Goal: Task Accomplishment & Management: Manage account settings

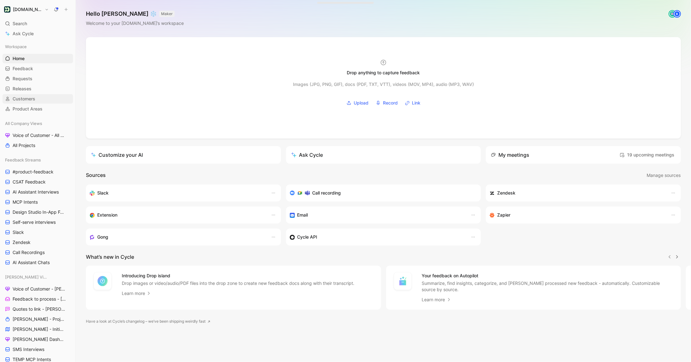
click at [22, 101] on span "Customers" at bounding box center [24, 99] width 23 height 6
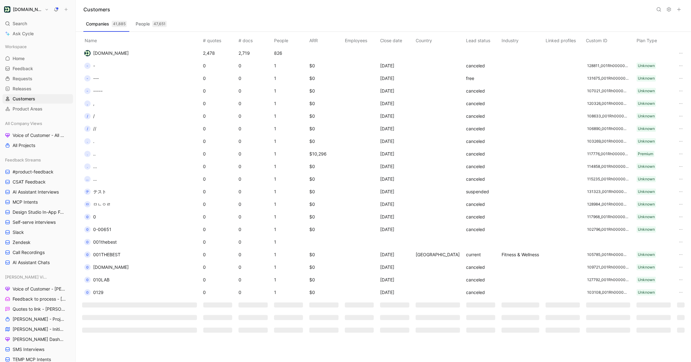
click at [658, 9] on icon at bounding box center [658, 9] width 5 height 5
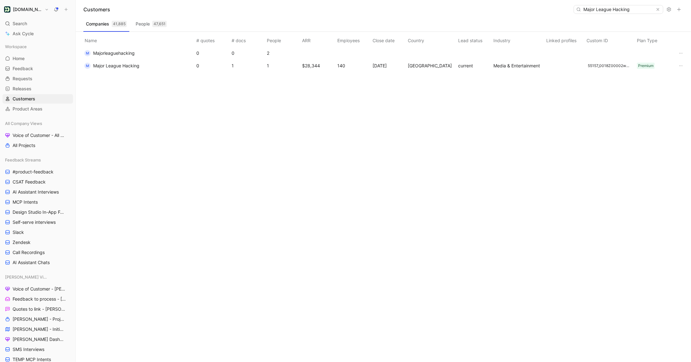
type input "Major League Hacking"
click at [118, 68] on span "Major League Hacking" at bounding box center [116, 65] width 46 height 5
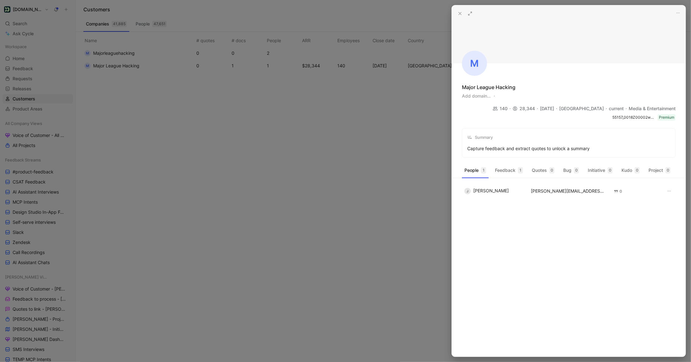
click at [469, 12] on icon at bounding box center [470, 13] width 5 height 5
click at [460, 12] on icon at bounding box center [460, 13] width 5 height 5
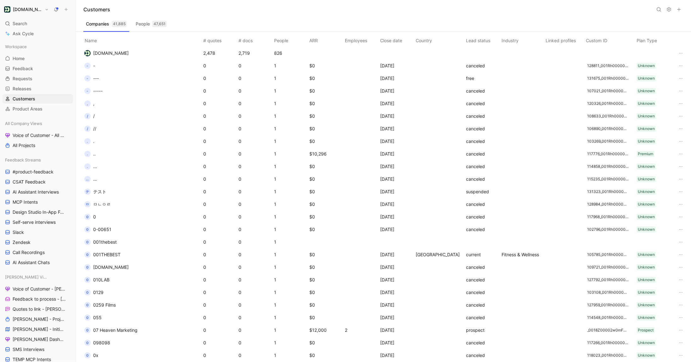
click at [660, 12] on icon at bounding box center [658, 9] width 5 height 5
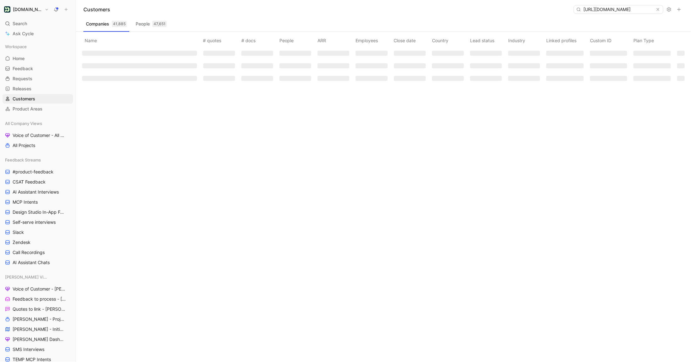
click at [623, 13] on input "https://product.cycle.app/app/customerio/company/Q29tcGFueV8yMTgzMWQyMy1lYjBkLT…" at bounding box center [618, 9] width 75 height 8
type input "Major League hacking"
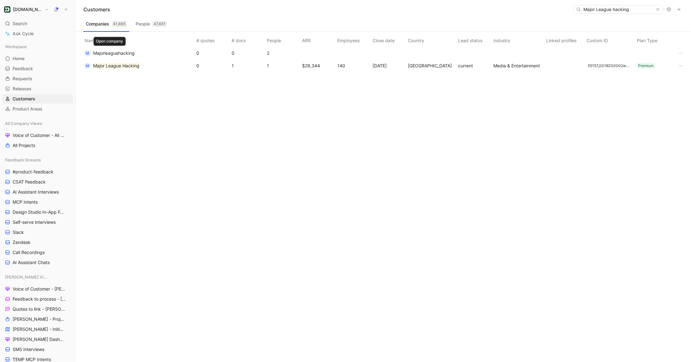
click at [127, 53] on span "Majorleaguehacking" at bounding box center [114, 52] width 42 height 5
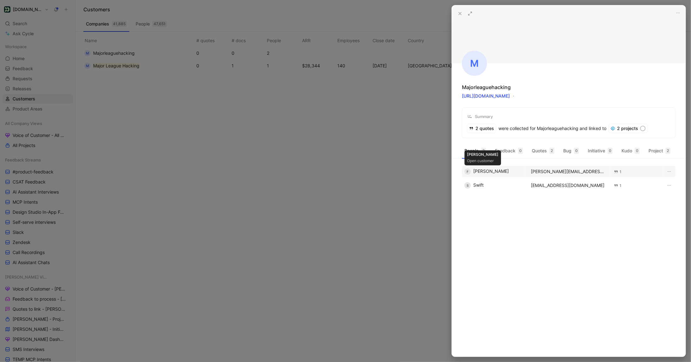
click at [479, 170] on div "F Fiona" at bounding box center [493, 171] width 59 height 6
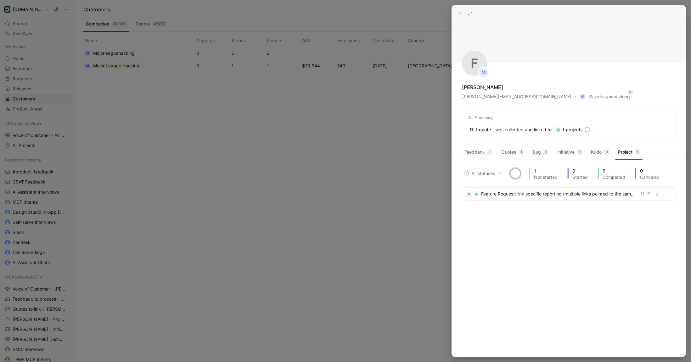
click at [629, 94] on icon "button" at bounding box center [630, 92] width 3 height 5
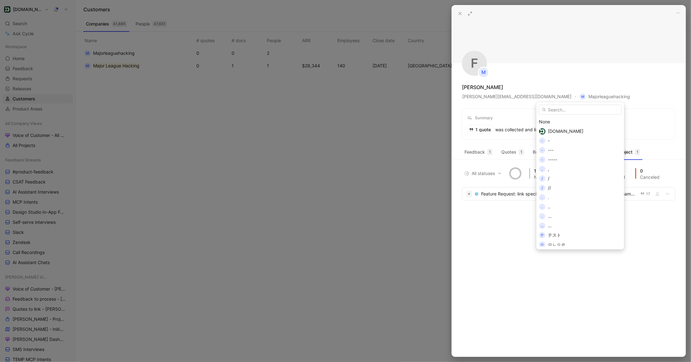
click at [569, 108] on input "text" at bounding box center [580, 110] width 83 height 10
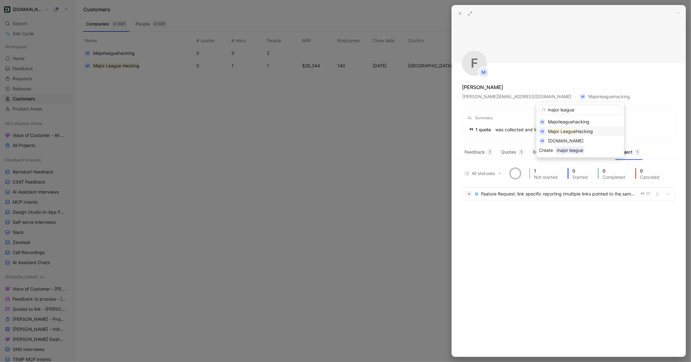
type input "major league"
click at [584, 132] on span "Hacking" at bounding box center [584, 131] width 17 height 5
click at [459, 17] on button at bounding box center [460, 13] width 9 height 9
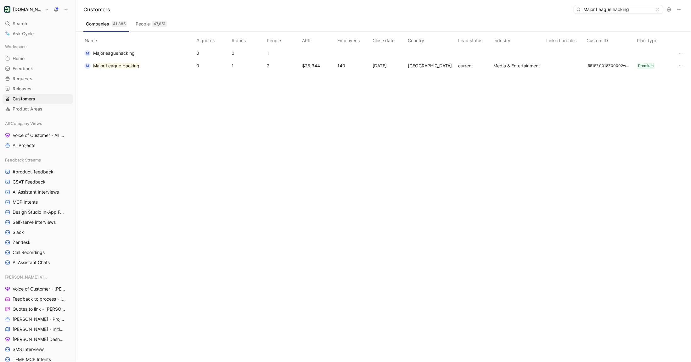
click at [133, 54] on span "Majorleaguehacking" at bounding box center [114, 52] width 42 height 5
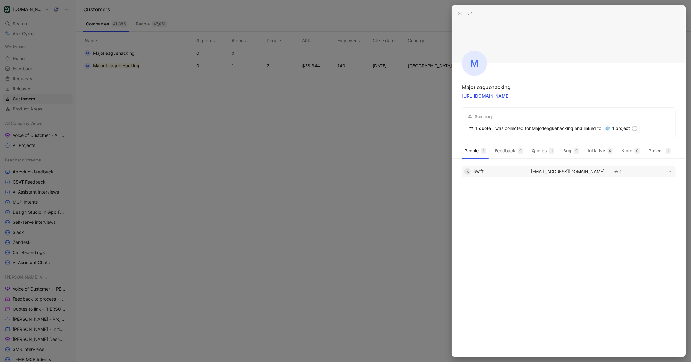
click at [490, 166] on td "S Swift" at bounding box center [494, 171] width 64 height 11
click at [490, 169] on div "S Swift" at bounding box center [493, 171] width 59 height 6
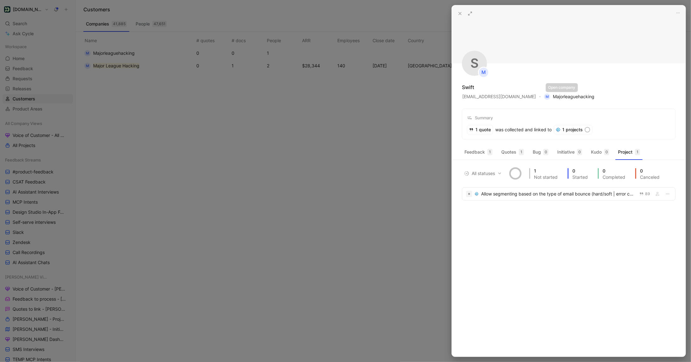
click at [554, 97] on span "M Majorleaguehacking" at bounding box center [569, 97] width 50 height 8
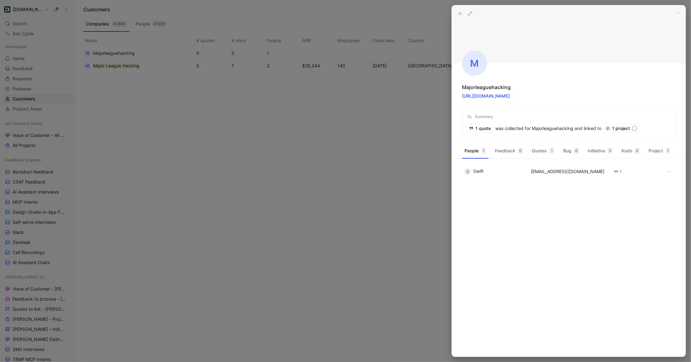
click at [137, 30] on div at bounding box center [345, 181] width 691 height 362
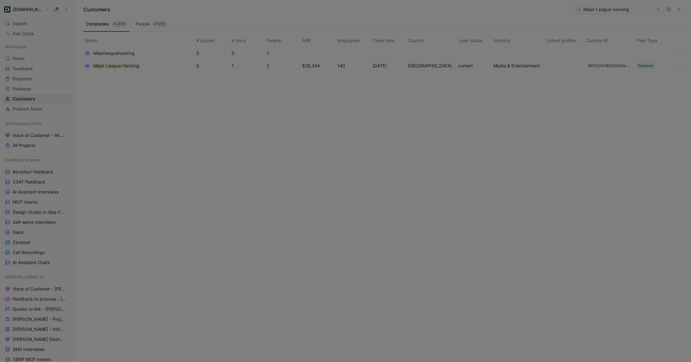
click at [134, 59] on td "M Major League Hacking" at bounding box center [138, 65] width 114 height 13
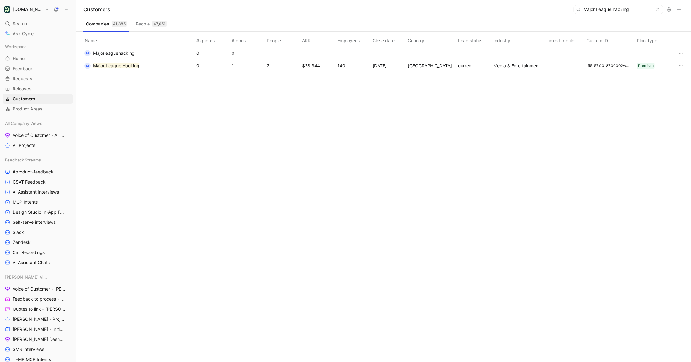
click at [126, 52] on span "Majorleaguehacking" at bounding box center [114, 52] width 42 height 5
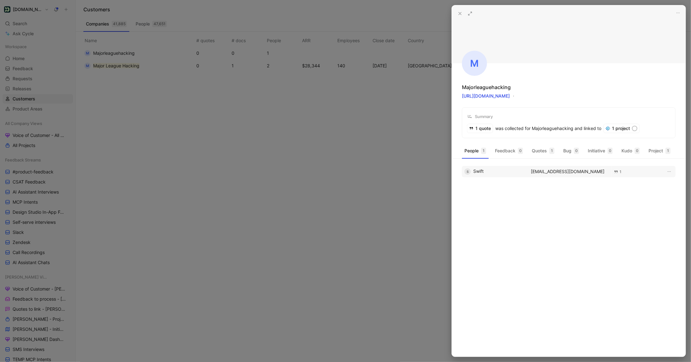
click at [486, 175] on td "S Swift" at bounding box center [494, 171] width 64 height 11
click at [483, 166] on td "S Swift" at bounding box center [494, 171] width 64 height 11
click at [483, 169] on div "S Swift" at bounding box center [493, 171] width 59 height 6
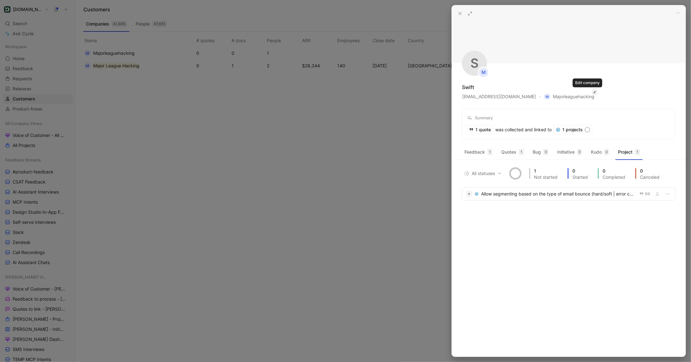
click at [593, 93] on icon "button" at bounding box center [594, 92] width 3 height 5
type input "major league"
click at [571, 132] on mark "Major League" at bounding box center [562, 131] width 28 height 5
click at [529, 78] on div "S M Swift swift@majorleaguehacking.com M Major League Hacking Summary 1 quote w…" at bounding box center [569, 72] width 234 height 134
click at [461, 15] on icon at bounding box center [460, 13] width 5 height 5
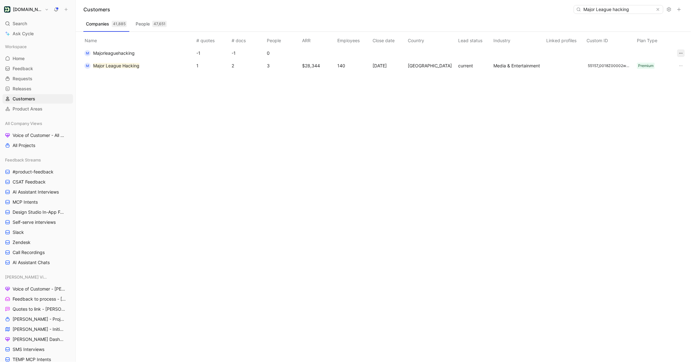
click at [679, 55] on icon "button" at bounding box center [680, 53] width 5 height 5
click at [653, 76] on span "Delete" at bounding box center [658, 75] width 13 height 5
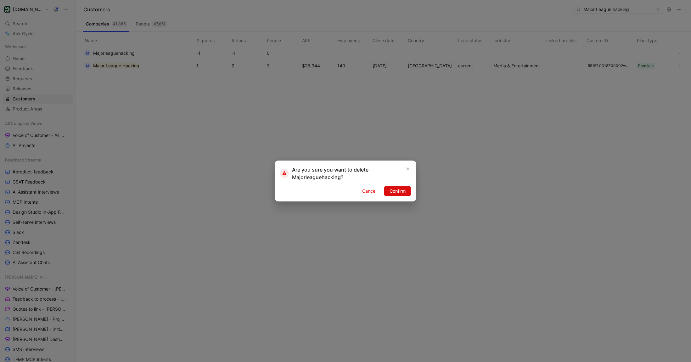
click at [398, 191] on span "Confirm" at bounding box center [398, 191] width 16 height 8
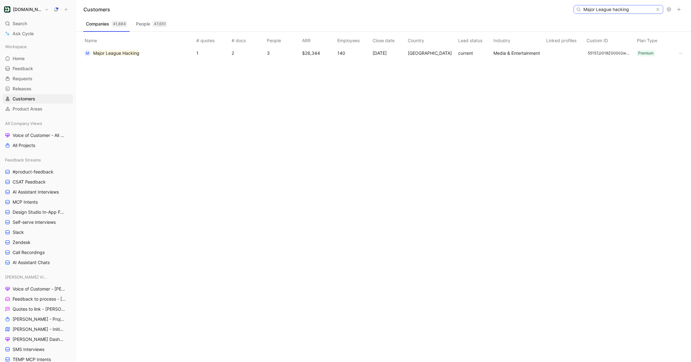
click at [613, 6] on input "Major League hacking" at bounding box center [618, 9] width 75 height 8
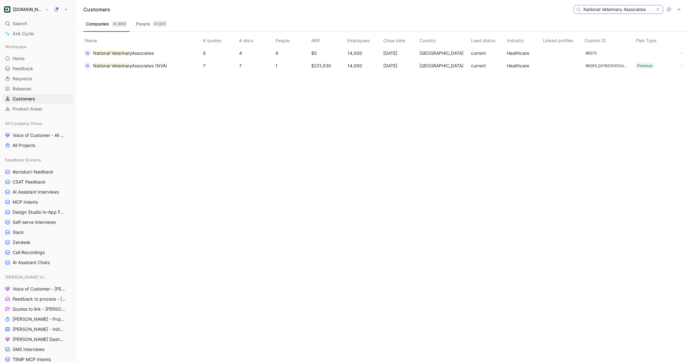
scroll to position [0, 14]
type input "National Veterinary Associates"
click at [149, 53] on mark "National Veterinary Associates" at bounding box center [124, 52] width 62 height 5
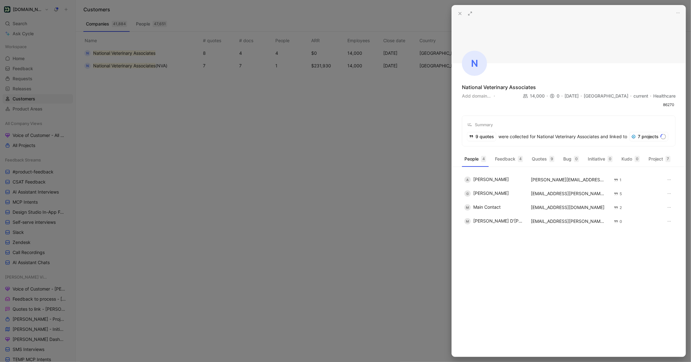
click at [458, 16] on button at bounding box center [460, 13] width 9 height 9
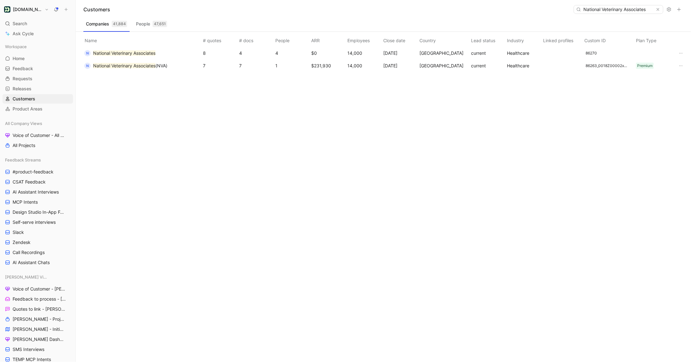
click at [149, 53] on mark "National Veterinary Associates" at bounding box center [124, 52] width 62 height 5
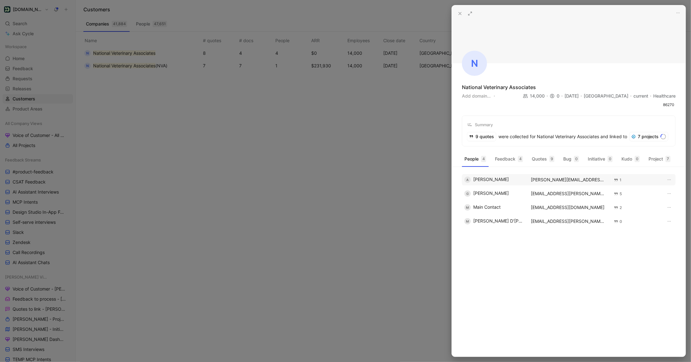
click at [496, 179] on div "A Ayush Kumar" at bounding box center [493, 180] width 59 height 6
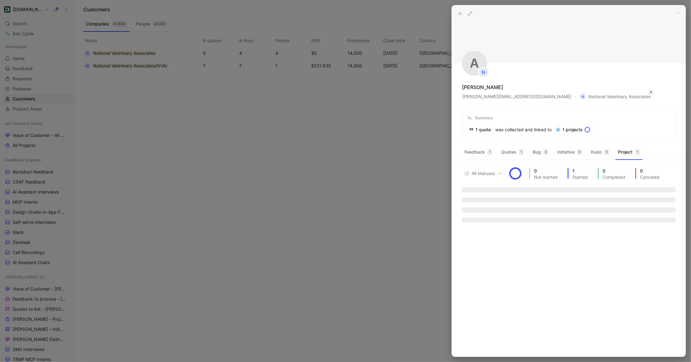
click at [649, 93] on icon "button" at bounding box center [650, 92] width 3 height 5
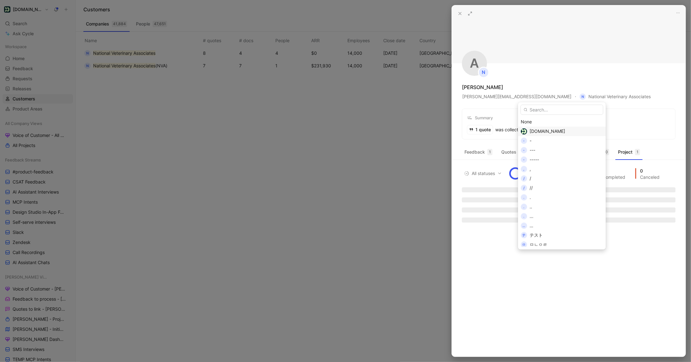
click at [548, 108] on input "text" at bounding box center [561, 110] width 83 height 10
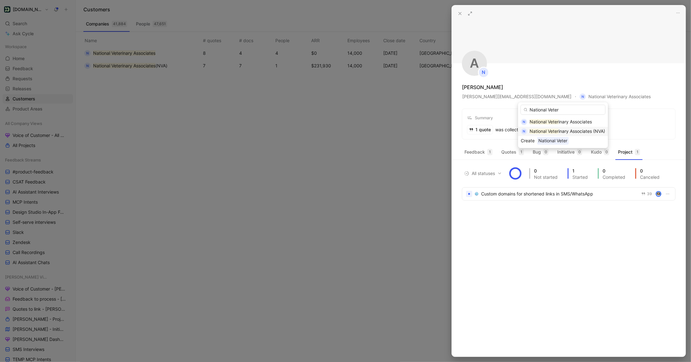
type input "National Veter"
click at [553, 129] on mark "National Veter" at bounding box center [544, 131] width 29 height 5
click at [458, 13] on icon at bounding box center [460, 13] width 5 height 5
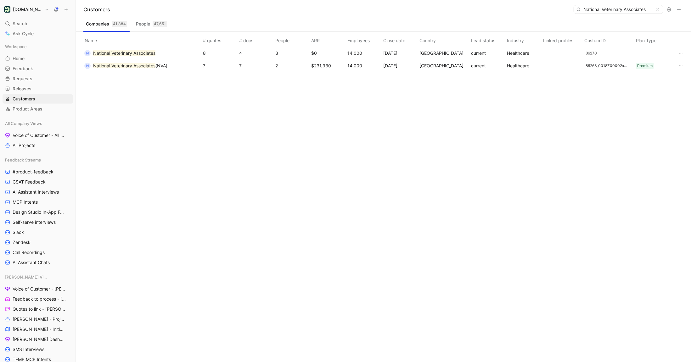
click at [341, 50] on td "$0" at bounding box center [328, 53] width 36 height 13
click at [167, 56] on td "N National Veterinary Associates" at bounding box center [141, 53] width 121 height 13
click at [144, 55] on mark "National Veterinary Associates" at bounding box center [124, 52] width 62 height 5
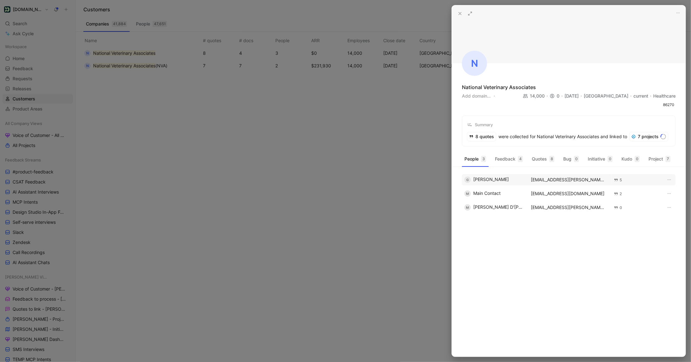
click at [486, 177] on div "G Gillian Cundall" at bounding box center [493, 180] width 59 height 6
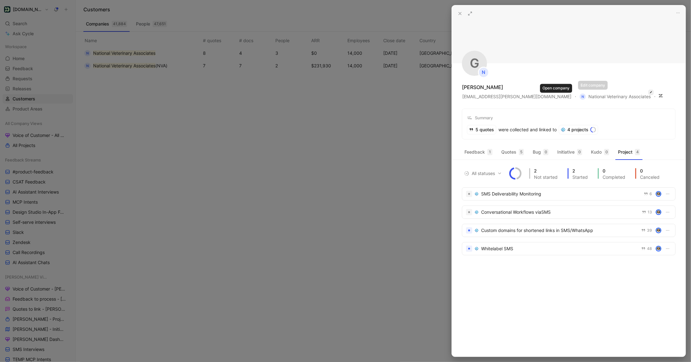
click at [649, 93] on icon "button" at bounding box center [650, 92] width 3 height 5
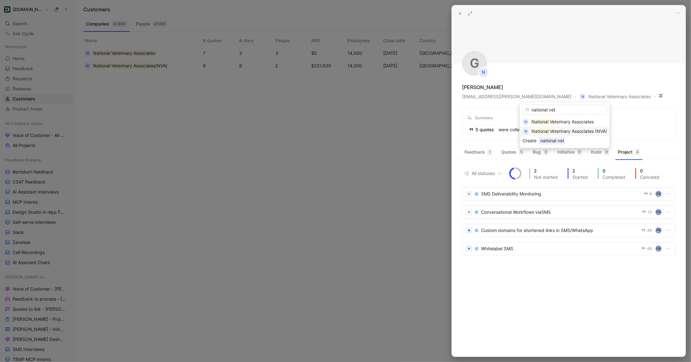
type input "national vet"
click at [550, 129] on mark "National Vet" at bounding box center [543, 131] width 25 height 5
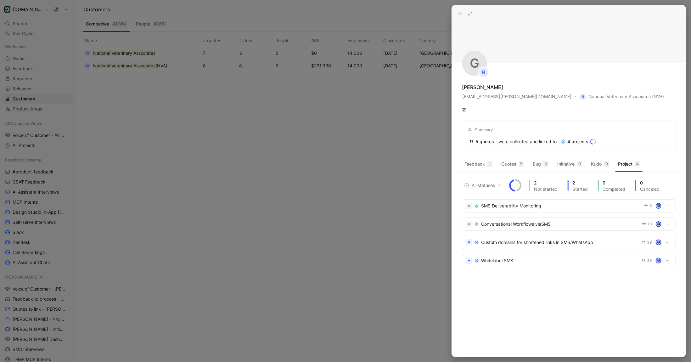
click at [502, 76] on div "G N Gillian Cundall gillian.cundall@nva.com N National Veterinary Associates (N…" at bounding box center [569, 78] width 234 height 146
click at [461, 15] on icon at bounding box center [460, 13] width 5 height 5
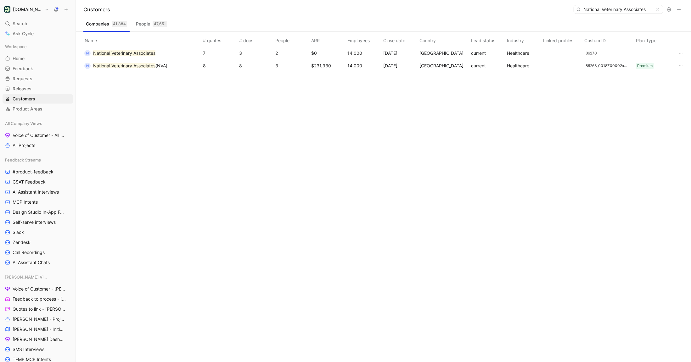
click at [155, 55] on mark "National Veterinary Associates" at bounding box center [124, 52] width 62 height 5
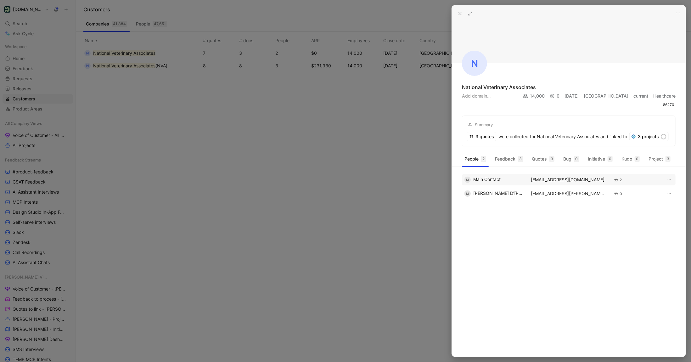
click at [498, 180] on div "M Main Contact" at bounding box center [493, 180] width 59 height 6
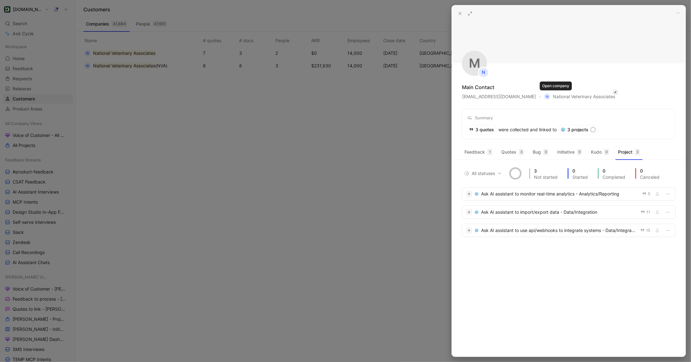
click at [614, 93] on icon "button" at bounding box center [615, 92] width 3 height 5
type input "national vet"
click at [581, 129] on span "erinary Associates (NVA)" at bounding box center [581, 131] width 51 height 5
click at [460, 15] on icon at bounding box center [460, 13] width 5 height 5
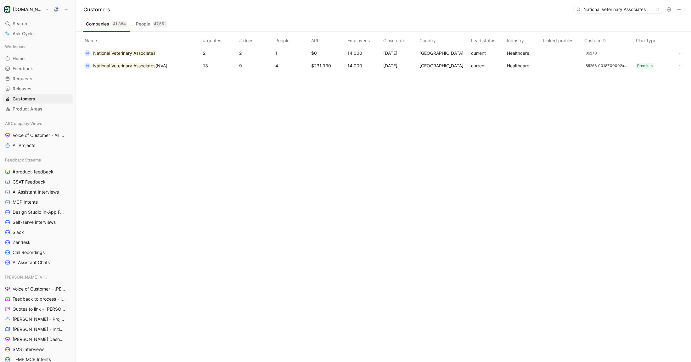
click at [157, 52] on button "N National Veterinary Associates" at bounding box center [120, 53] width 76 height 10
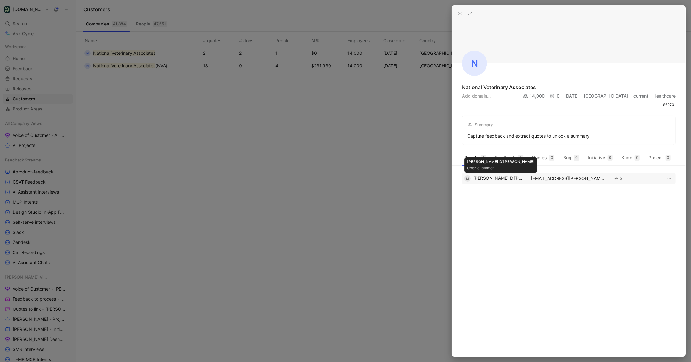
click at [505, 179] on div "M Mark D'Andrea" at bounding box center [493, 178] width 59 height 6
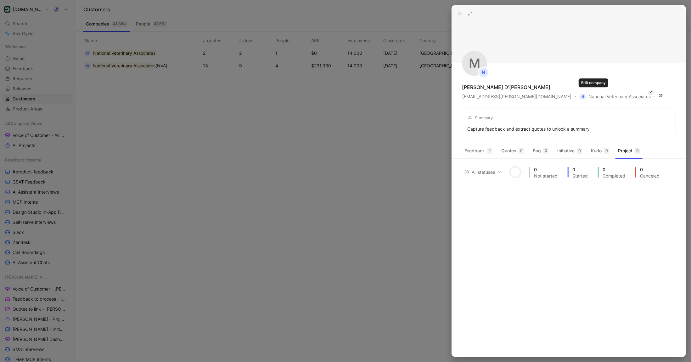
click at [649, 93] on button "button" at bounding box center [651, 92] width 5 height 5
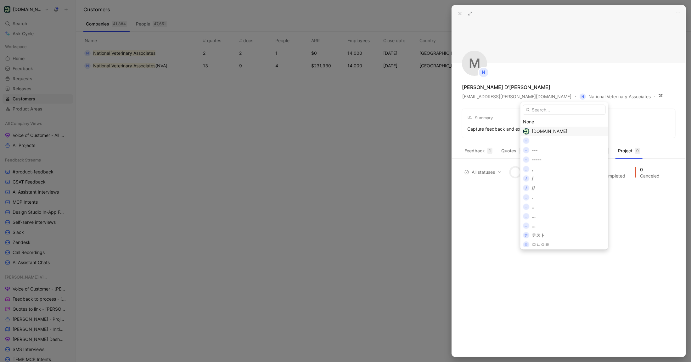
click at [551, 110] on input "text" at bounding box center [564, 110] width 83 height 10
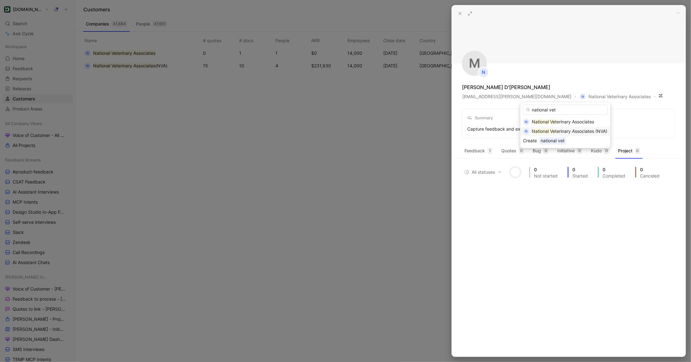
type input "national vet"
click at [566, 132] on span "erinary Associates (NVA)" at bounding box center [582, 131] width 51 height 5
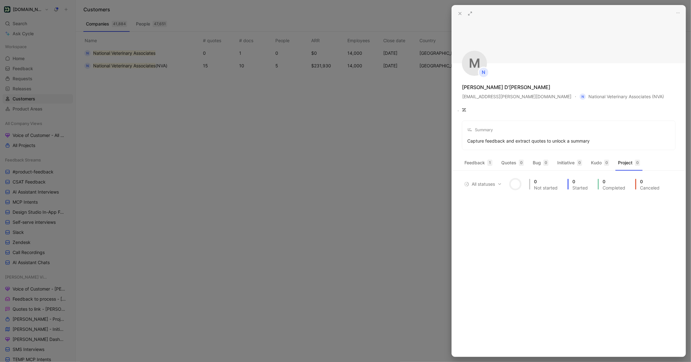
click at [460, 14] on icon at bounding box center [460, 13] width 5 height 5
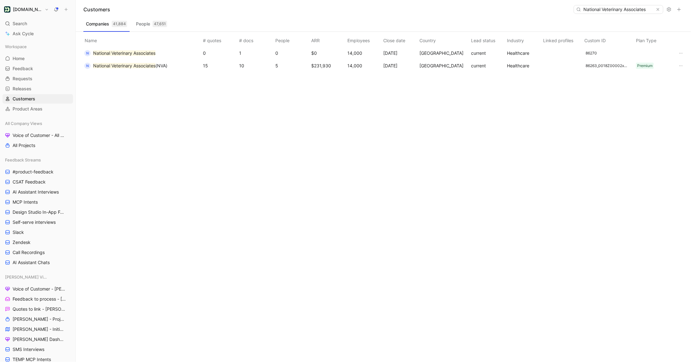
click at [339, 128] on div "Name # quotes # docs People ARR Employees Close date Country Lead status Indust…" at bounding box center [386, 197] width 610 height 330
click at [631, 2] on div "Customers National Veterinary Associates" at bounding box center [383, 9] width 615 height 19
click at [627, 10] on input "National Veterinary Associates" at bounding box center [618, 9] width 75 height 8
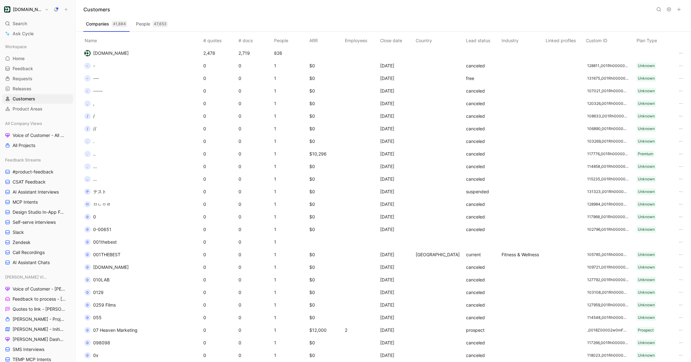
click at [657, 7] on icon at bounding box center [658, 9] width 5 height 5
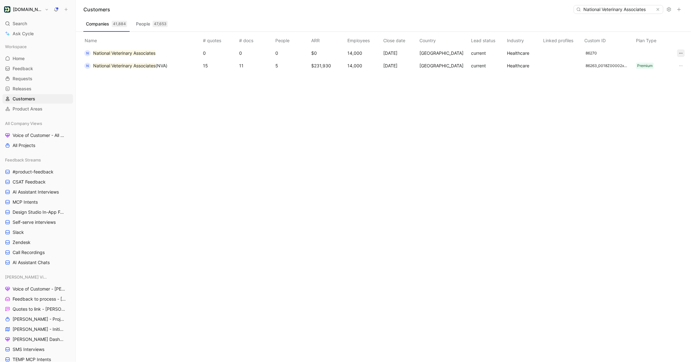
type input "National Veterinary Associates"
click at [682, 55] on icon "button" at bounding box center [680, 53] width 5 height 5
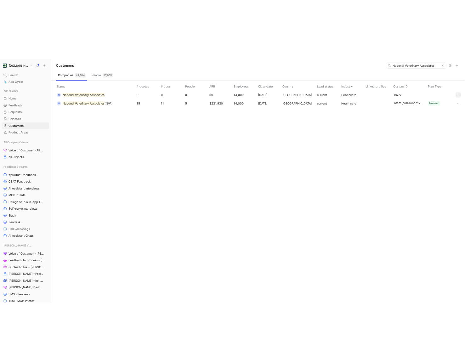
scroll to position [0, 0]
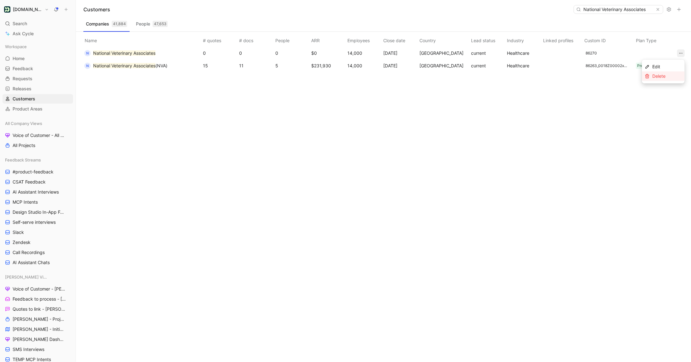
click at [647, 75] on icon at bounding box center [647, 76] width 4 height 4
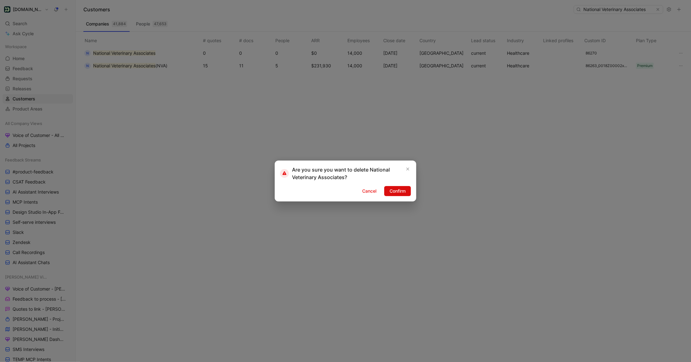
click at [400, 193] on span "Confirm" at bounding box center [398, 191] width 16 height 8
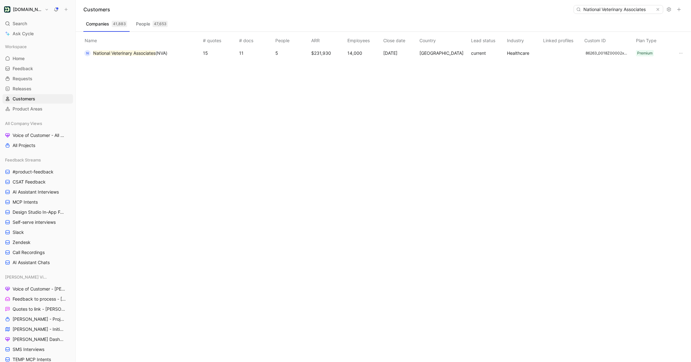
click at [145, 51] on mark "National Veterinary Associates" at bounding box center [124, 52] width 62 height 5
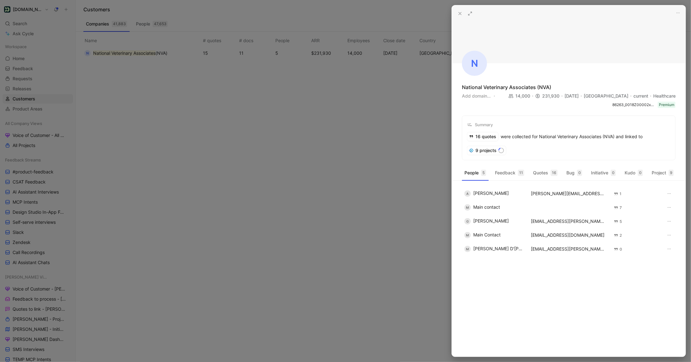
click at [470, 16] on button at bounding box center [470, 13] width 9 height 9
click at [459, 17] on button at bounding box center [460, 13] width 9 height 9
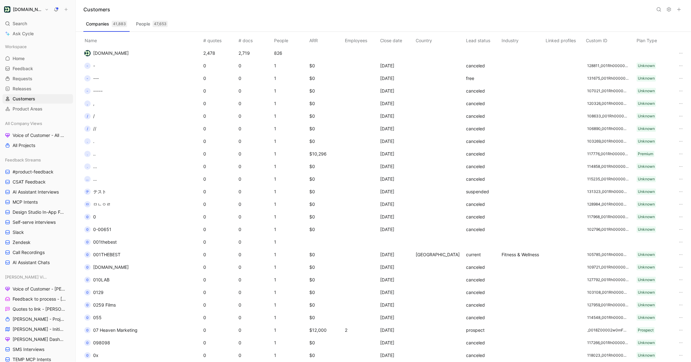
click at [654, 9] on button at bounding box center [658, 9] width 9 height 9
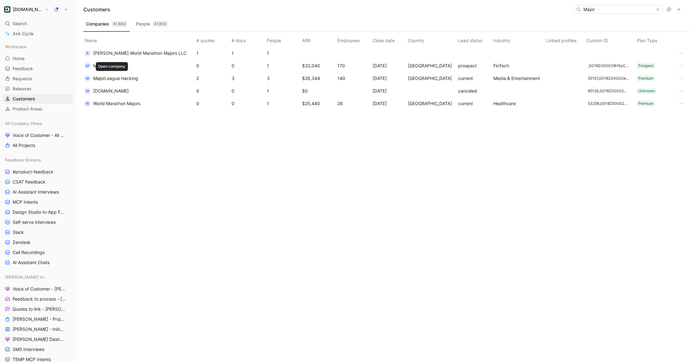
type input "Major"
click at [127, 80] on span "League Hacking" at bounding box center [121, 78] width 34 height 5
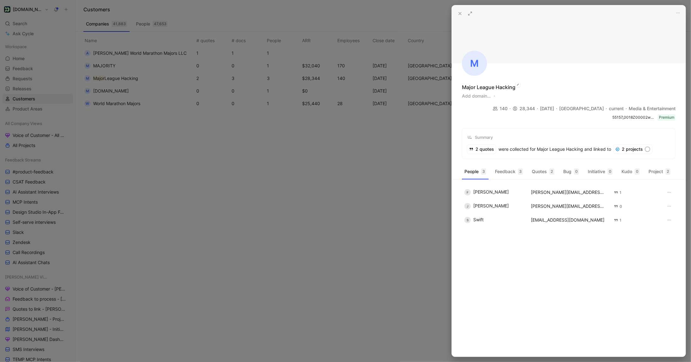
click at [486, 87] on div "Major League Hacking" at bounding box center [488, 87] width 53 height 8
copy div "Major League Hacking"
click at [470, 14] on icon at bounding box center [470, 13] width 5 height 5
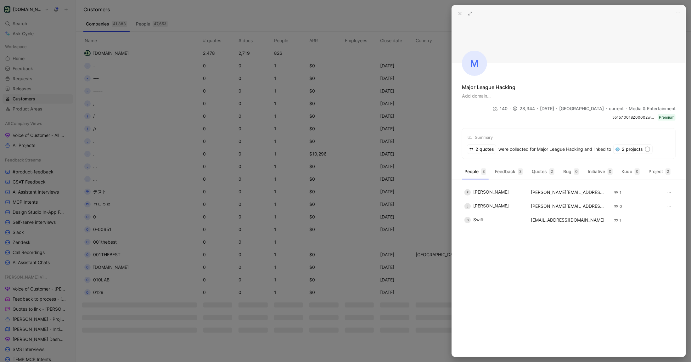
click at [456, 13] on button at bounding box center [460, 13] width 9 height 9
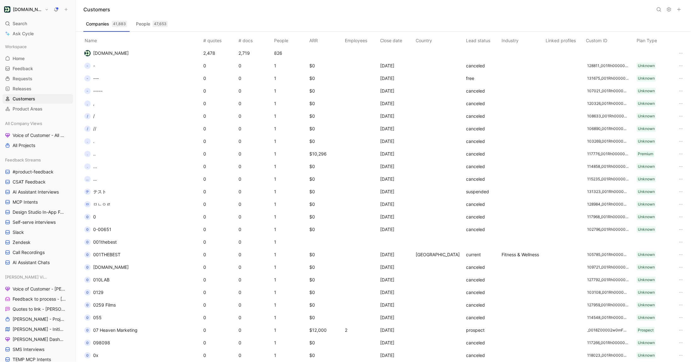
click at [657, 9] on use at bounding box center [659, 10] width 4 height 4
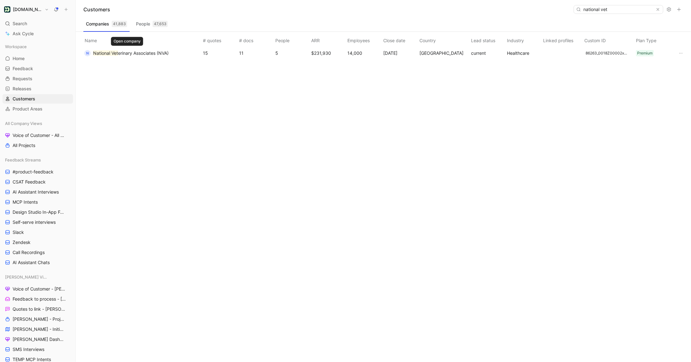
type input "national vet"
click at [140, 52] on span "erinary Associates (NVA)" at bounding box center [143, 52] width 51 height 5
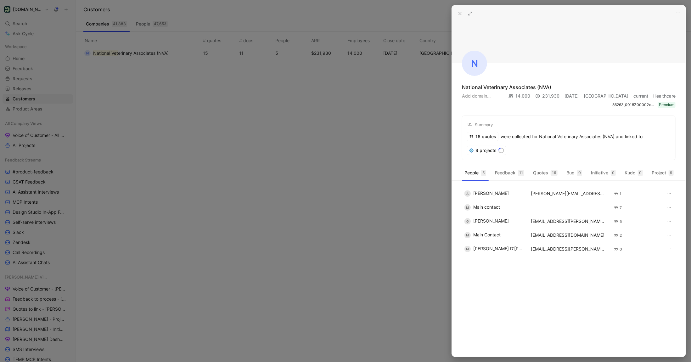
click at [458, 15] on icon at bounding box center [460, 13] width 5 height 5
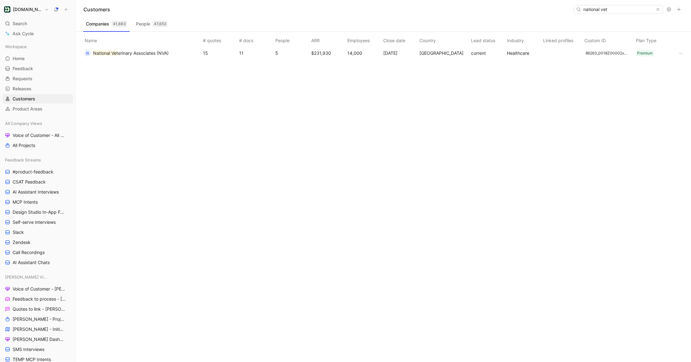
click at [143, 63] on div "Name # quotes # docs People ARR Employees Close date Country Lead status Indust…" at bounding box center [386, 197] width 610 height 330
click at [150, 52] on span "erinary Associates (NVA)" at bounding box center [143, 52] width 51 height 5
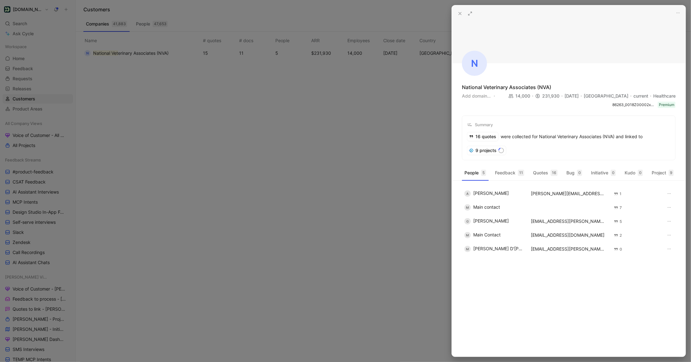
click at [398, 92] on div at bounding box center [345, 181] width 691 height 362
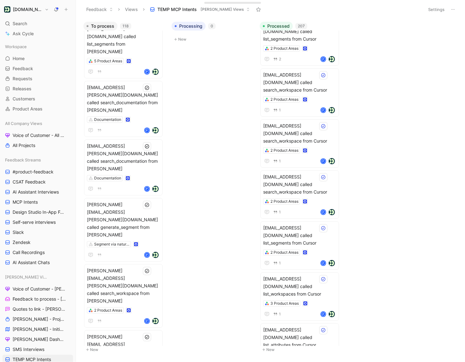
click at [35, 11] on h1 "[DOMAIN_NAME]" at bounding box center [27, 10] width 29 height 6
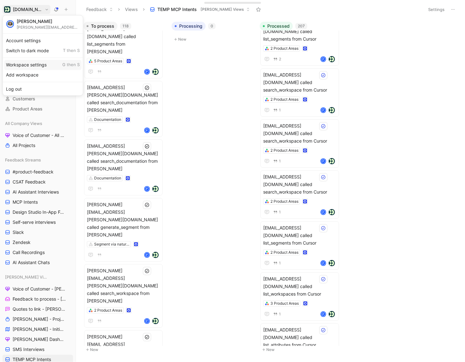
click at [32, 63] on div "Workspace settings G then S" at bounding box center [42, 65] width 77 height 10
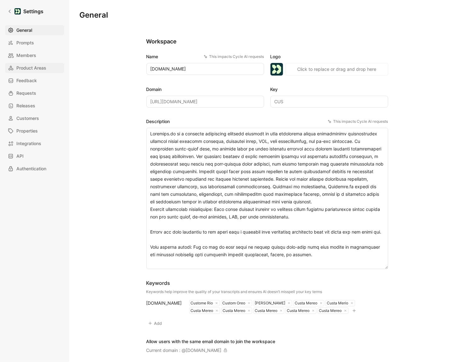
click at [26, 71] on span "Product Areas" at bounding box center [31, 68] width 30 height 8
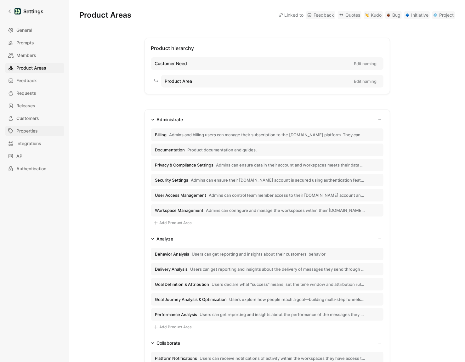
click at [30, 135] on link "Properties" at bounding box center [34, 131] width 59 height 10
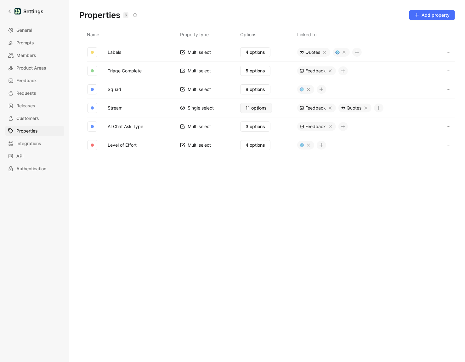
click at [260, 108] on span "11 options" at bounding box center [255, 108] width 21 height 8
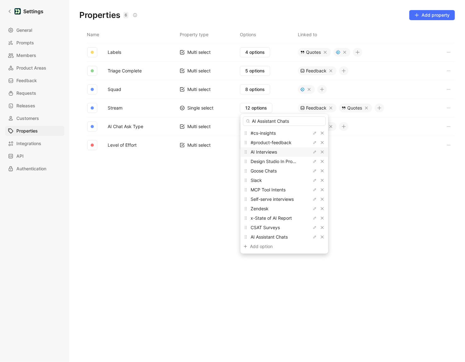
type input "AI Assistant Chats"
drag, startPoint x: 247, startPoint y: 151, endPoint x: 250, endPoint y: 234, distance: 82.5
drag, startPoint x: 246, startPoint y: 217, endPoint x: 246, endPoint y: 156, distance: 61.4
click at [246, 156] on icon at bounding box center [245, 156] width 5 height 5
drag, startPoint x: 247, startPoint y: 226, endPoint x: 255, endPoint y: 150, distance: 75.9
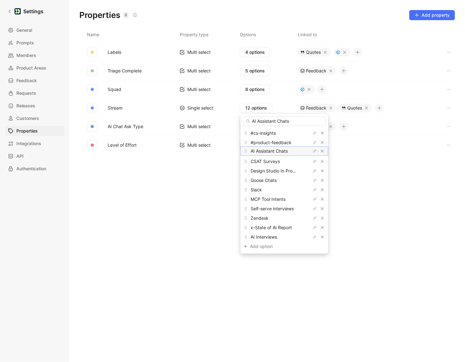
click at [255, 150] on div "AI Assistant Chats" at bounding box center [284, 150] width 88 height 9
click at [269, 238] on span "AI Interviews" at bounding box center [264, 236] width 26 height 5
click at [313, 238] on icon "button" at bounding box center [315, 237] width 4 height 4
click at [250, 236] on input "AI Interviews" at bounding box center [284, 236] width 78 height 5
type input "AI Customer Interviews"
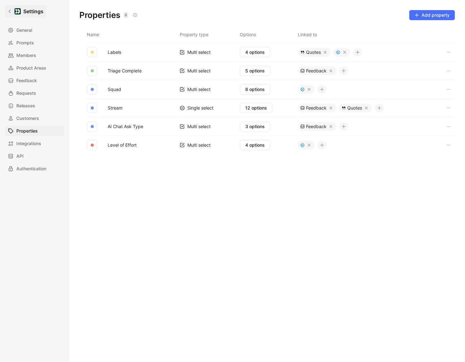
click at [8, 10] on icon at bounding box center [10, 11] width 4 height 4
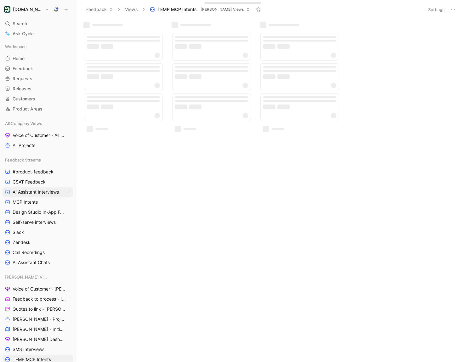
click at [42, 193] on span "AI Assistant Interviews" at bounding box center [36, 192] width 46 height 6
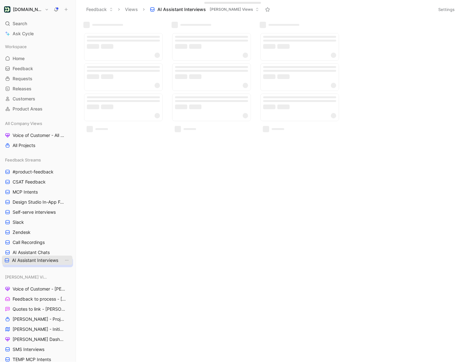
drag, startPoint x: 24, startPoint y: 193, endPoint x: 23, endPoint y: 261, distance: 68.3
click at [35, 252] on span "AI Assistant Chats" at bounding box center [31, 252] width 37 height 6
click at [37, 244] on span "Call Recordings" at bounding box center [29, 242] width 32 height 6
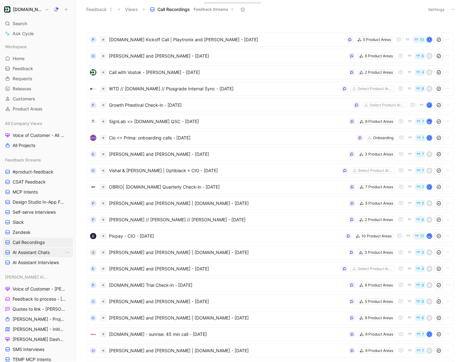
click at [40, 252] on span "AI Assistant Chats" at bounding box center [31, 252] width 37 height 6
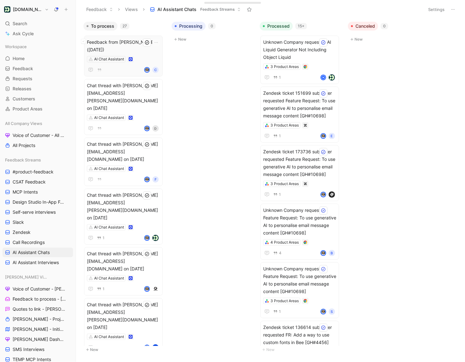
click at [150, 58] on div "AI Chat Assistant" at bounding box center [123, 59] width 73 height 6
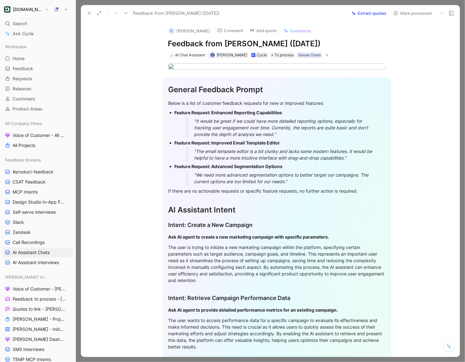
click at [88, 14] on use at bounding box center [89, 13] width 3 height 3
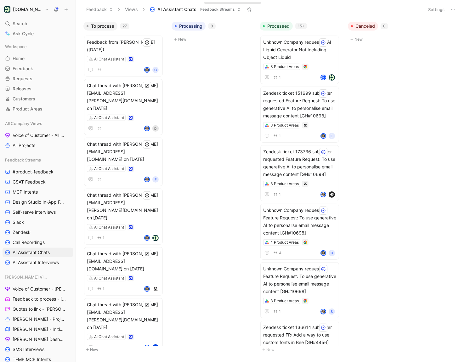
click at [28, 10] on h1 "[DOMAIN_NAME]" at bounding box center [27, 10] width 29 height 6
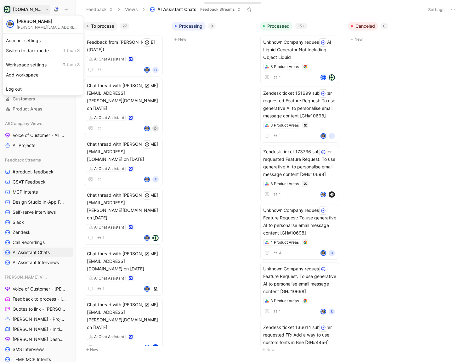
click at [57, 155] on div at bounding box center [232, 181] width 465 height 362
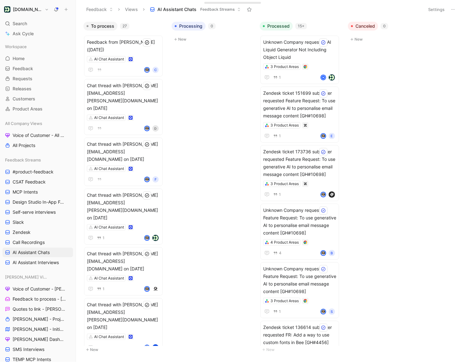
click at [30, 10] on h1 "[DOMAIN_NAME]" at bounding box center [27, 10] width 29 height 6
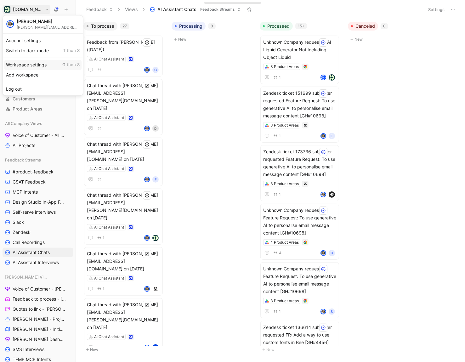
click at [30, 66] on div "Workspace settings G then S" at bounding box center [42, 65] width 77 height 10
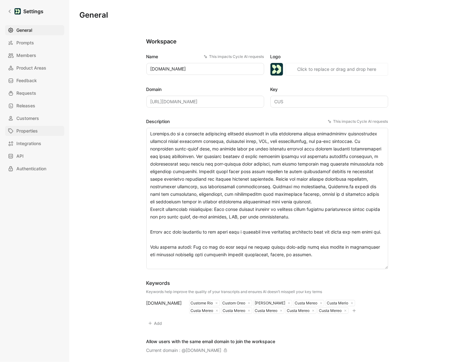
click at [32, 132] on span "Properties" at bounding box center [26, 131] width 21 height 8
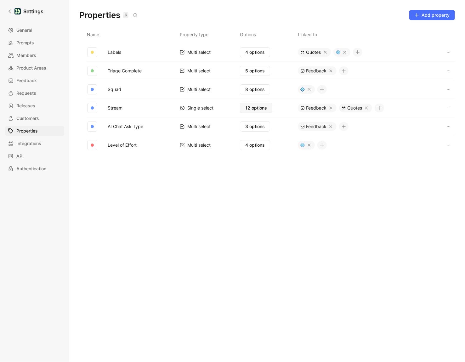
click at [259, 109] on span "12 options" at bounding box center [256, 108] width 22 height 8
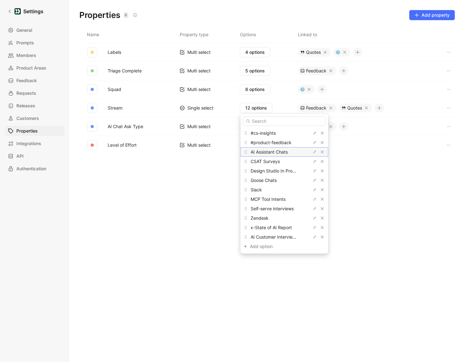
click at [286, 152] on span "AI Assistant Chats" at bounding box center [269, 151] width 37 height 5
click at [313, 151] on icon "button" at bounding box center [315, 152] width 4 height 4
click at [263, 151] on input "AI Assistant Chats" at bounding box center [284, 151] width 78 height 5
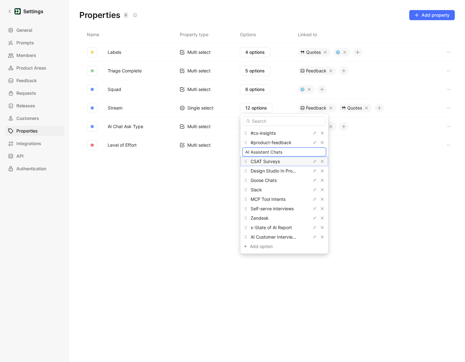
click at [290, 162] on div "CSAT Surveys" at bounding box center [274, 162] width 47 height 8
click at [279, 142] on span "#product-feedback" at bounding box center [271, 142] width 41 height 5
click at [290, 143] on span "#product-feedback" at bounding box center [271, 142] width 41 height 5
click at [282, 159] on div "CSAT Surveys" at bounding box center [274, 162] width 47 height 8
click at [291, 166] on div "Design Studio In Product Feedback" at bounding box center [284, 170] width 88 height 9
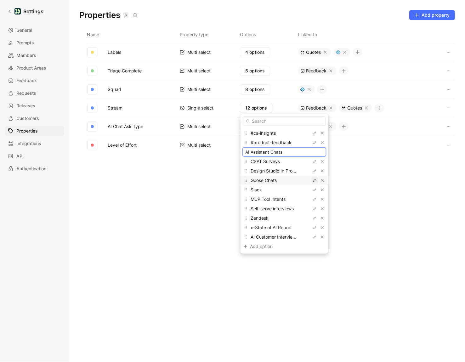
click at [313, 180] on icon "button" at bounding box center [314, 180] width 3 height 3
click at [298, 161] on div "CSAT Surveys" at bounding box center [284, 161] width 88 height 9
click at [289, 151] on input "AI Assistant Chats" at bounding box center [284, 151] width 78 height 5
click at [319, 151] on button "button" at bounding box center [322, 152] width 6 height 6
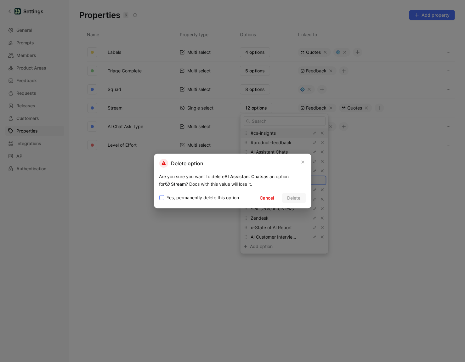
click at [199, 197] on span "Yes, permanently delete this option" at bounding box center [203, 198] width 72 height 8
click at [159, 194] on input "Yes, permanently delete this option" at bounding box center [159, 194] width 0 height 0
click at [292, 198] on span "Delete" at bounding box center [293, 198] width 13 height 8
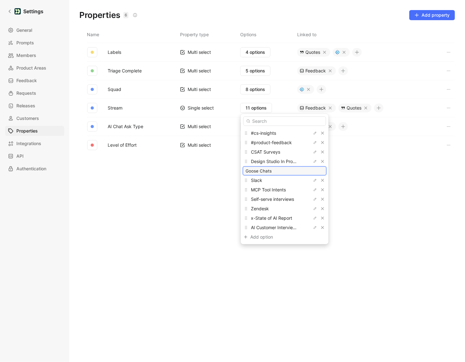
click at [275, 172] on input "Goose Chats" at bounding box center [285, 170] width 78 height 5
paste input "AI Assistant"
type input "AI Assistant Chats"
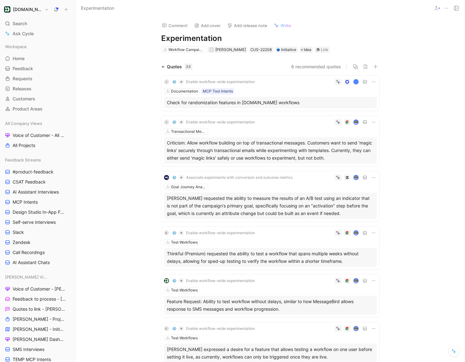
click at [161, 71] on div "J Enable workflow-wide experimentation P Documentation MCP Tool Intents Check f…" at bounding box center [270, 316] width 218 height 493
click at [161, 67] on icon at bounding box center [162, 66] width 3 height 3
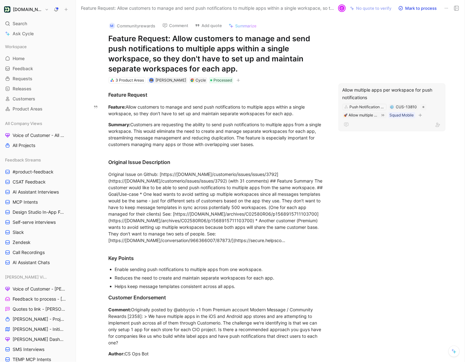
click at [361, 92] on div "Allow multiple apps per workspace for push notifications" at bounding box center [391, 93] width 99 height 15
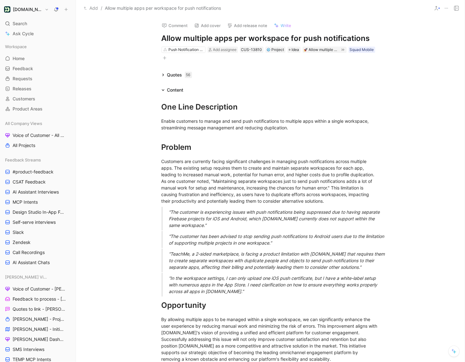
click at [26, 104] on div "Workspace Home G then H Feedback G then F Requests G then R Releases G then L C…" at bounding box center [38, 78] width 70 height 72
click at [26, 95] on link "Customers" at bounding box center [38, 98] width 70 height 9
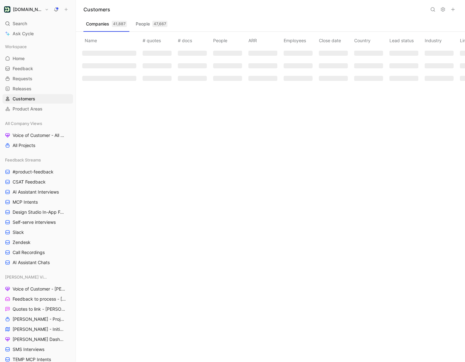
click at [434, 12] on icon at bounding box center [432, 9] width 5 height 5
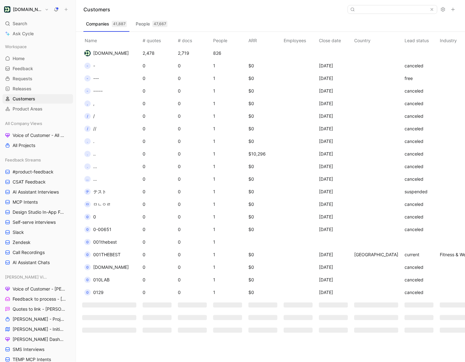
type input "63026"
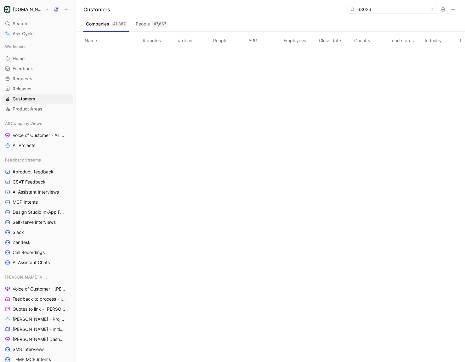
click at [395, 12] on input "63026" at bounding box center [392, 9] width 75 height 8
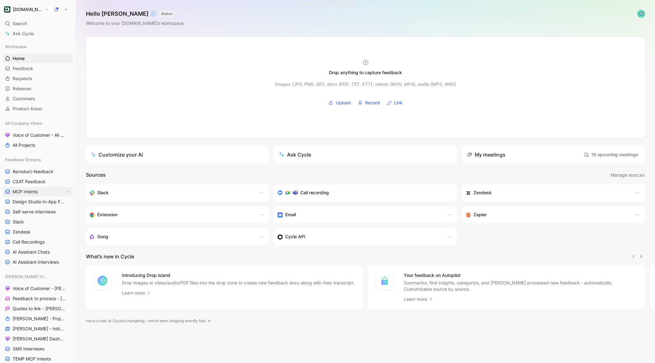
click at [36, 190] on span "MCP Intents" at bounding box center [25, 192] width 25 height 6
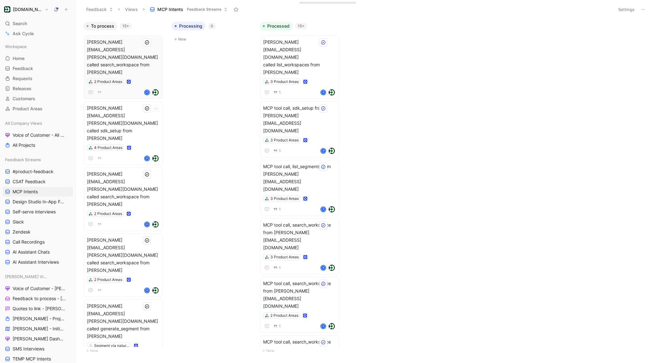
click at [139, 79] on div "2 Product Areas" at bounding box center [123, 82] width 73 height 6
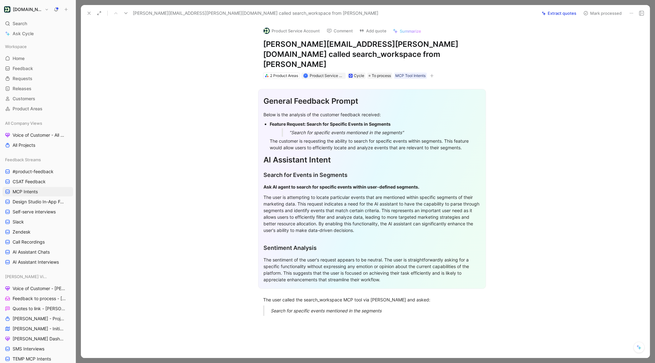
scroll to position [62, 0]
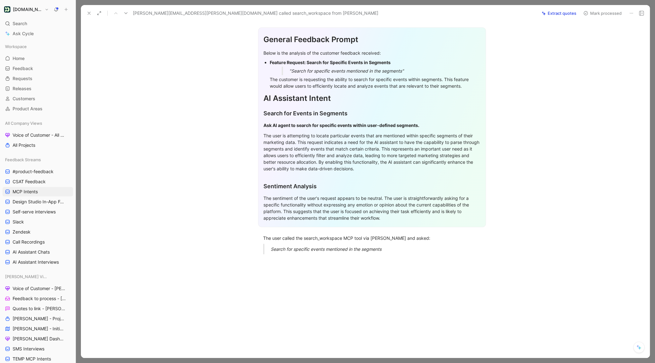
click at [101, 13] on icon at bounding box center [99, 13] width 5 height 5
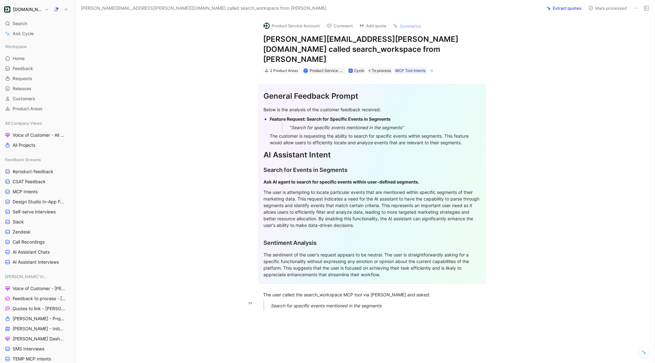
click at [389, 303] on div "Search for specific events mentioned in the segments" at bounding box center [380, 306] width 218 height 7
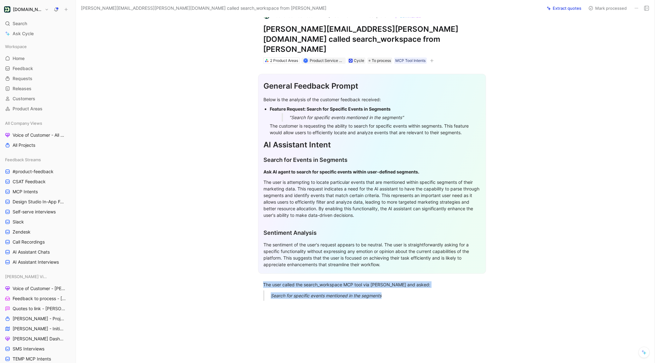
drag, startPoint x: 405, startPoint y: 284, endPoint x: 262, endPoint y: 260, distance: 145.2
click at [262, 260] on div "General Feedback Prompt Below is the analysis of the customer feedback received…" at bounding box center [371, 185] width 565 height 242
copy div "The user called the search_workspace MCP tool via [PERSON_NAME] and asked: Sear…"
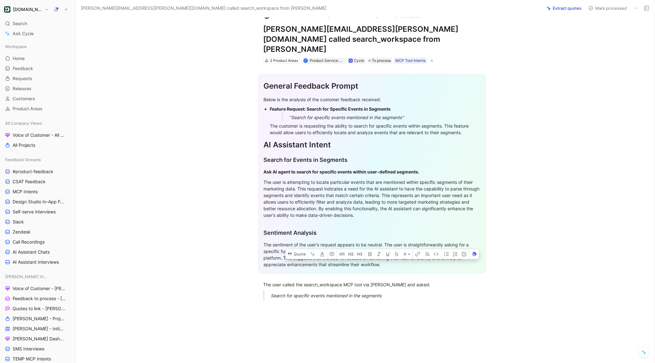
click at [248, 259] on section "General Feedback Prompt Below is the analysis of the customer feedback received…" at bounding box center [371, 174] width 565 height 210
click at [254, 69] on section "General Feedback Prompt Below is the analysis of the customer feedback received…" at bounding box center [371, 174] width 565 height 210
click at [497, 69] on section "General Feedback Prompt Below is the analysis of the customer feedback received…" at bounding box center [371, 174] width 565 height 210
click at [243, 286] on div "General Feedback Prompt Below is the analysis of the customer feedback received…" at bounding box center [371, 185] width 565 height 242
click at [272, 293] on em "Search for specific events mentioned in the segments" at bounding box center [326, 295] width 111 height 5
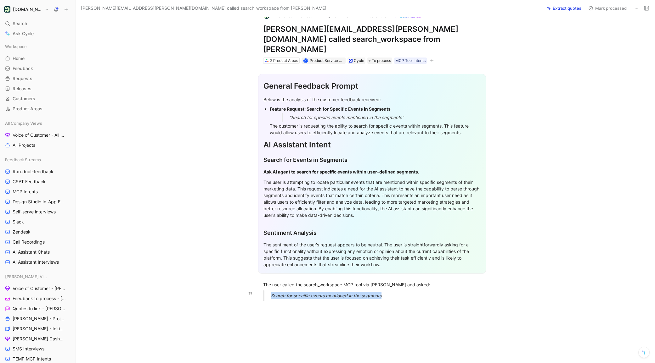
drag, startPoint x: 270, startPoint y: 286, endPoint x: 448, endPoint y: 286, distance: 178.1
click at [448, 291] on blockquote "Search for specific events mentioned in the segments" at bounding box center [372, 296] width 242 height 10
copy em "Search for specific events mentioned in the segments"
click at [400, 293] on div "Search for specific events mentioned in the segments" at bounding box center [380, 296] width 218 height 7
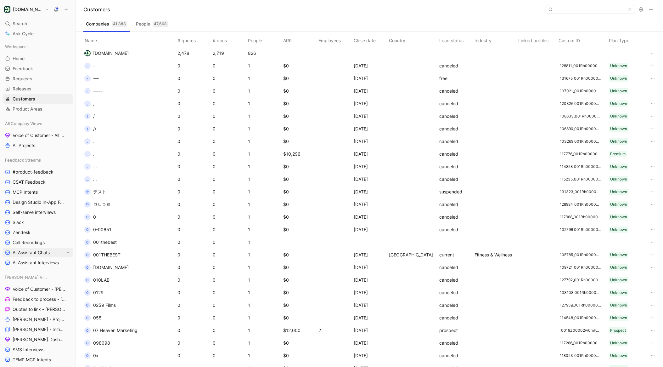
click at [33, 251] on span "AI Assistant Chats" at bounding box center [31, 252] width 37 height 6
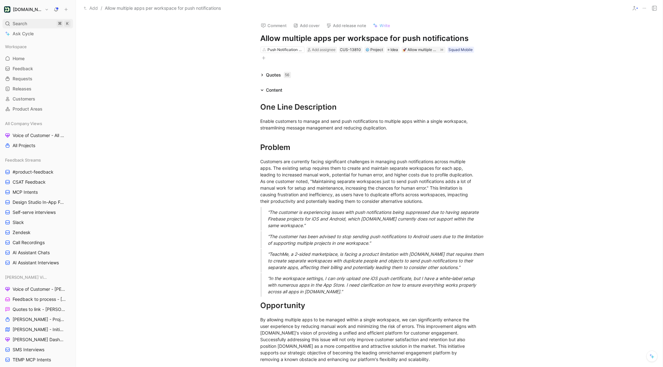
click at [25, 26] on span "Search" at bounding box center [20, 24] width 14 height 8
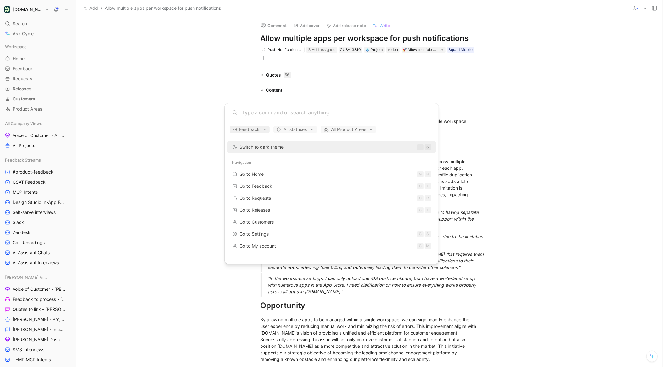
click at [260, 131] on span "Feedback" at bounding box center [250, 130] width 34 height 8
